Goal: Task Accomplishment & Management: Manage account settings

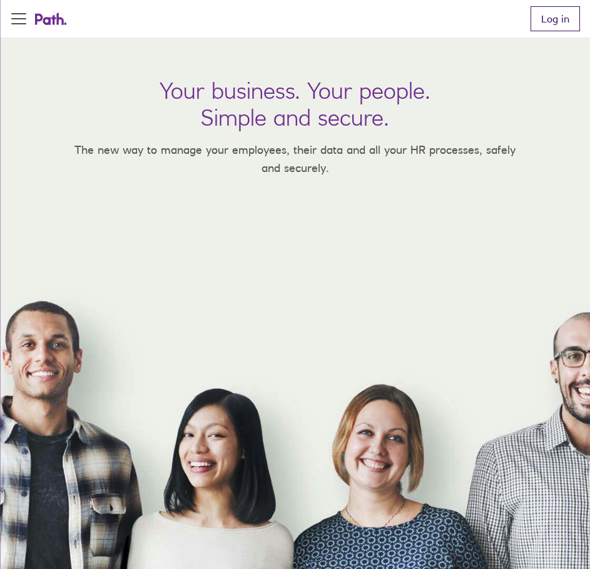
click at [565, 23] on link "Log in" at bounding box center [555, 18] width 49 height 25
click at [563, 16] on link "Log in" at bounding box center [555, 18] width 49 height 25
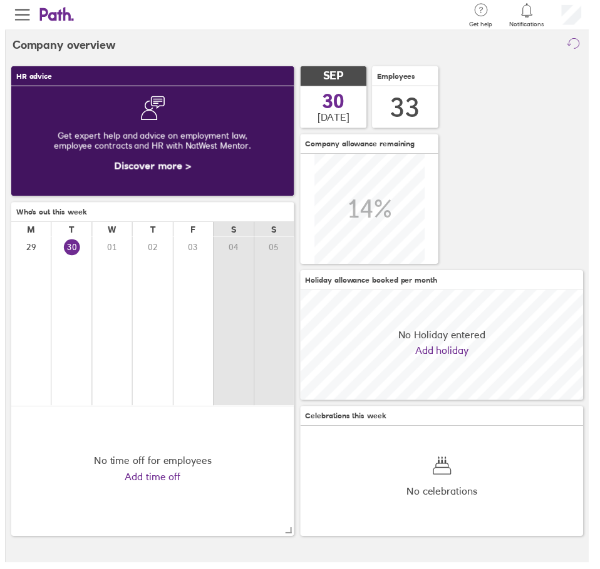
scroll to position [111, 286]
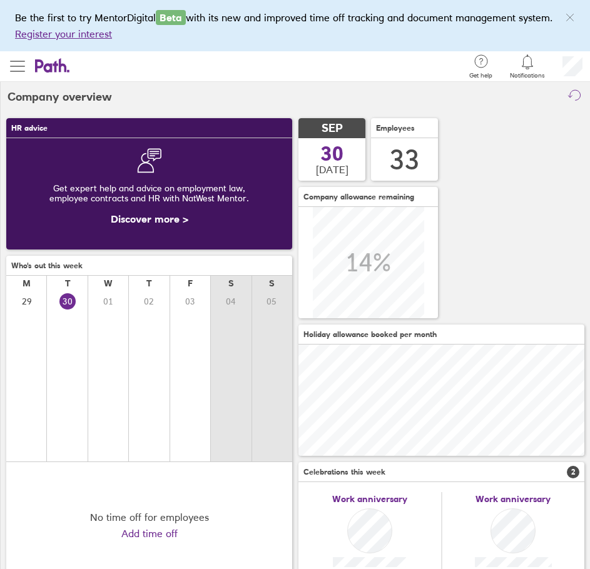
click at [20, 69] on span "button" at bounding box center [17, 66] width 15 height 15
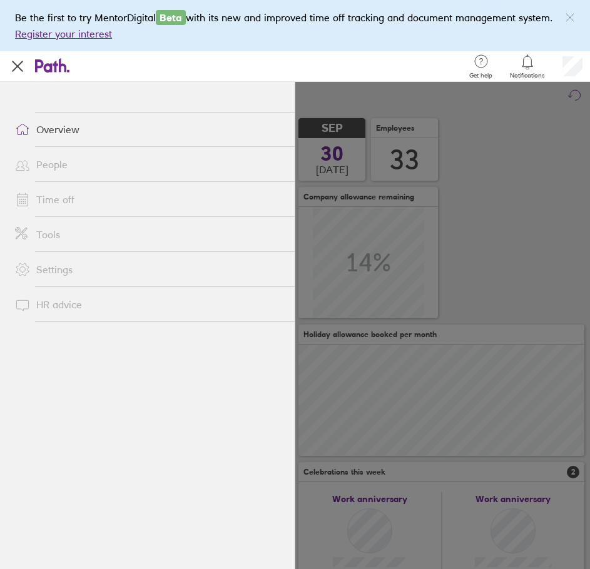
click at [44, 200] on link "Time off" at bounding box center [150, 199] width 290 height 25
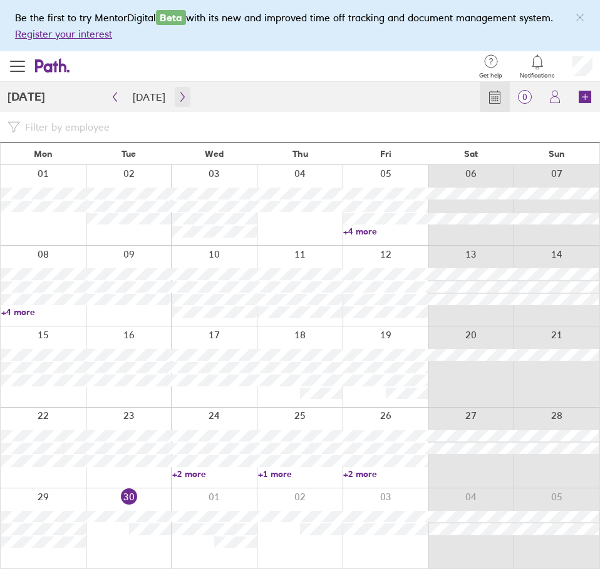
click at [178, 92] on icon "button" at bounding box center [182, 97] width 9 height 10
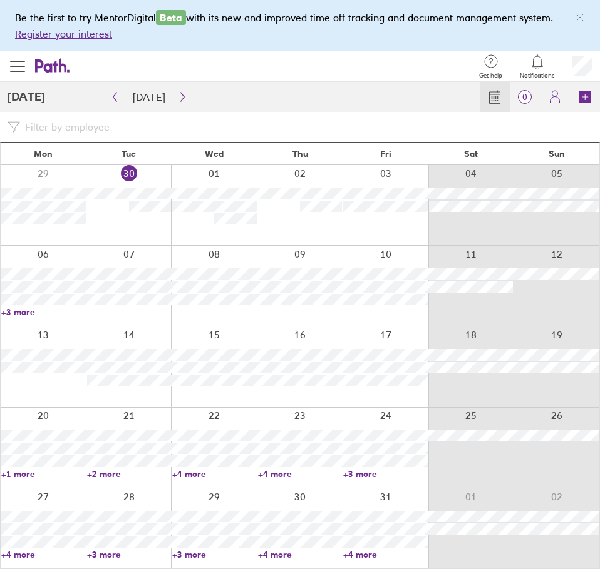
click at [396, 259] on div at bounding box center [385, 286] width 86 height 80
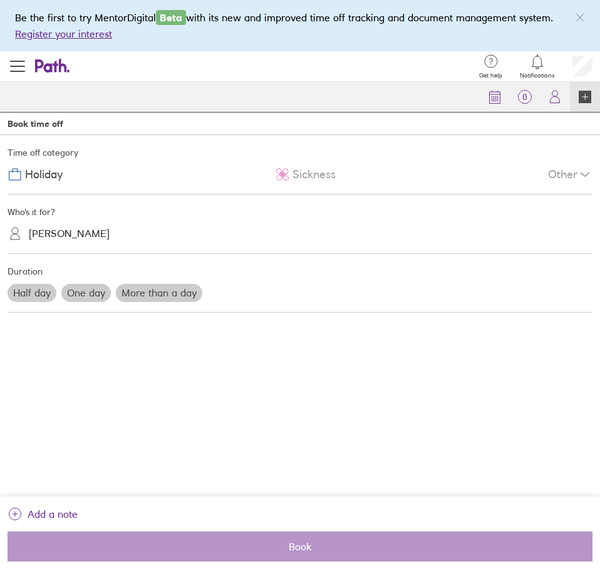
click at [140, 290] on label "More than a day" at bounding box center [159, 293] width 86 height 18
click at [0, 0] on input "More than a day" at bounding box center [0, 0] width 0 height 0
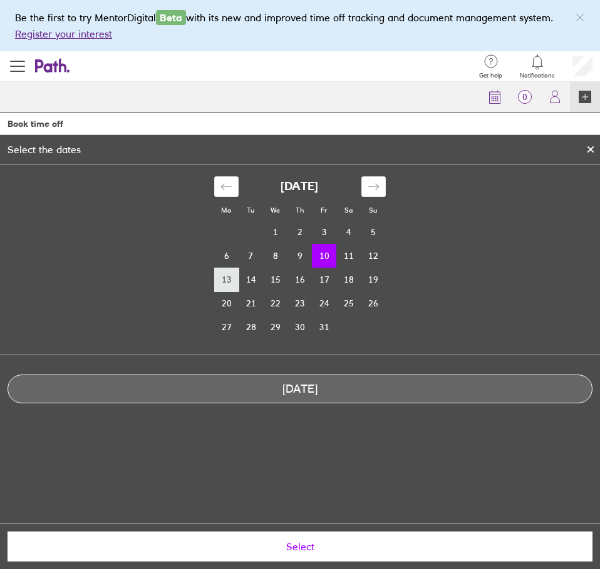
click at [225, 277] on td "13" at bounding box center [226, 280] width 24 height 24
click at [320, 253] on td "10" at bounding box center [324, 256] width 24 height 24
click at [255, 277] on td "14" at bounding box center [250, 280] width 24 height 24
click at [322, 255] on td "10" at bounding box center [324, 256] width 24 height 24
click at [308, 546] on span "Select" at bounding box center [299, 546] width 567 height 11
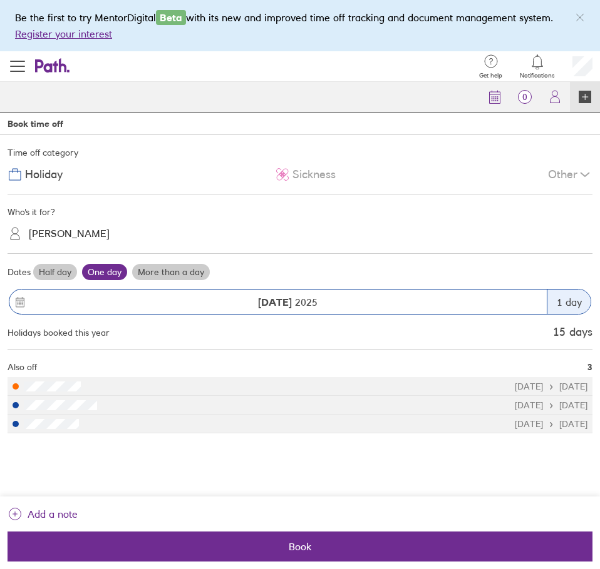
click at [161, 270] on label "More than a day" at bounding box center [171, 272] width 78 height 16
click at [0, 0] on input "More than a day" at bounding box center [0, 0] width 0 height 0
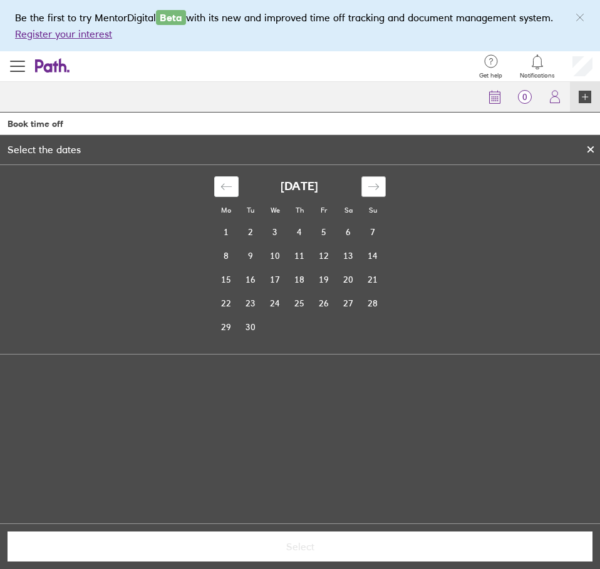
click at [369, 186] on icon "Move forward to switch to the next month." at bounding box center [373, 187] width 12 height 12
click at [327, 254] on td "10" at bounding box center [324, 256] width 24 height 24
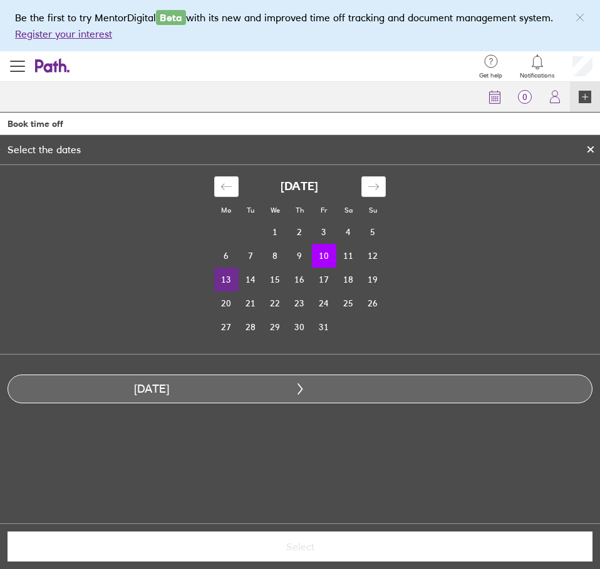
click at [232, 282] on td "13" at bounding box center [226, 280] width 24 height 24
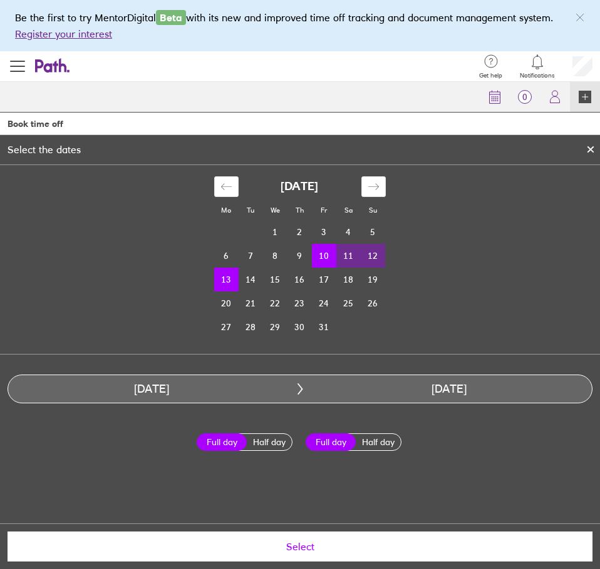
click at [291, 553] on button "Select" at bounding box center [300, 547] width 585 height 30
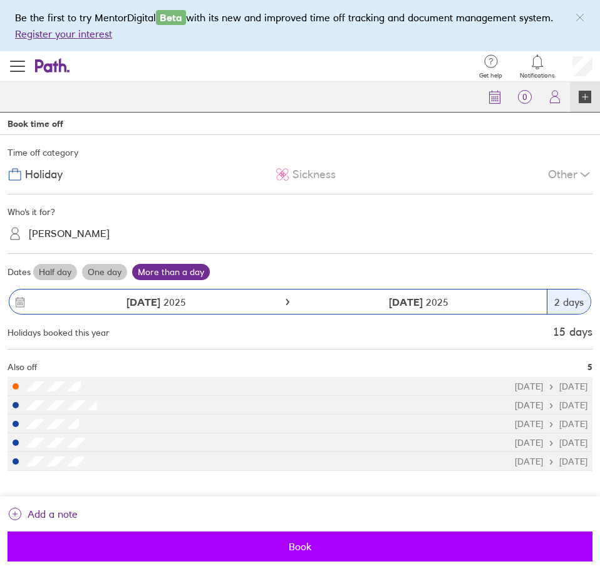
click at [307, 549] on span "Book" at bounding box center [299, 546] width 567 height 11
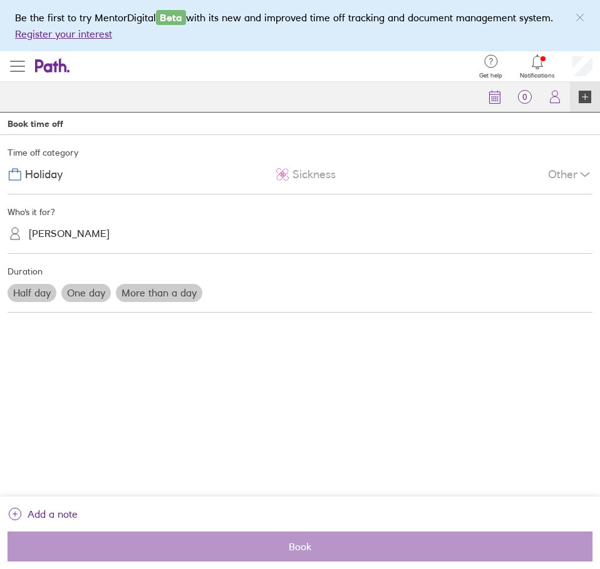
click at [16, 67] on span "button" at bounding box center [17, 66] width 15 height 1
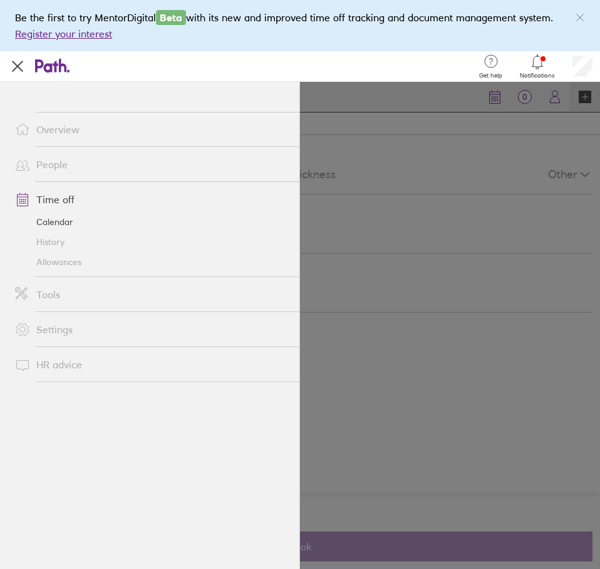
click at [54, 223] on link "Calendar" at bounding box center [152, 222] width 294 height 20
